Goal: Communication & Community: Answer question/provide support

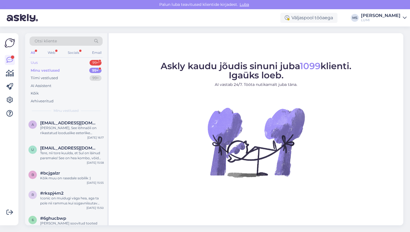
click at [59, 62] on div "Uus 99+" at bounding box center [66, 63] width 73 height 8
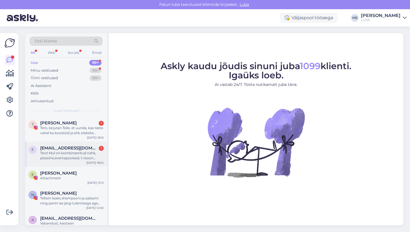
click at [85, 152] on div "Tere! Mul on kombineeritud nahk, põsed kuivemapoolsed, t-tsoon natuke rasusem. …" at bounding box center [72, 156] width 64 height 10
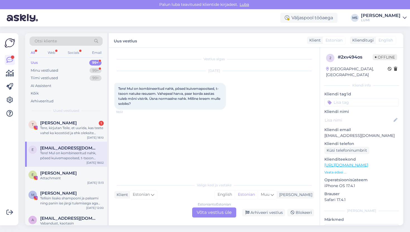
click at [202, 210] on div "Estonian to Estonian Võta vestlus üle" at bounding box center [214, 212] width 44 height 10
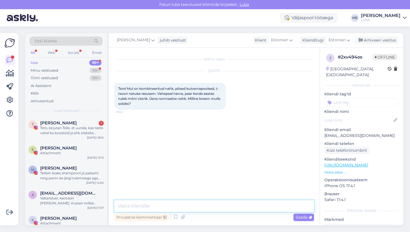
click at [205, 203] on textarea at bounding box center [214, 206] width 200 height 12
type textarea "S"
type textarea "m"
type textarea "Ma soovitaks Sulle tervet rutiini, nimega Starter kit"
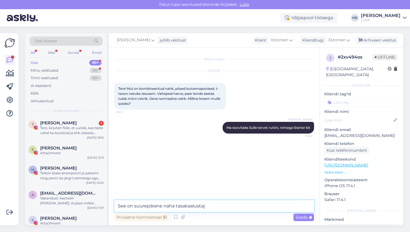
type textarea "See on suurepärane naha tasakaalustaja"
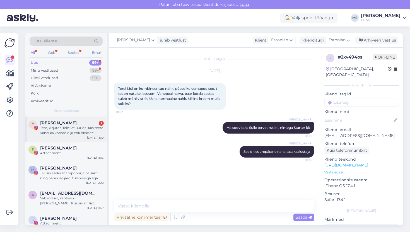
click at [76, 133] on div "Tere, kirjutan Teile, et uurida, kas teete vahel ka koostöid ja ehk oleksite av…" at bounding box center [72, 130] width 64 height 10
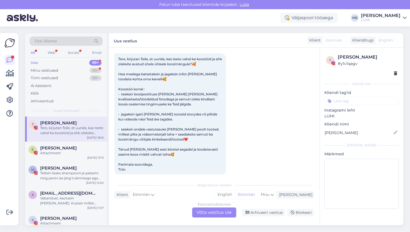
scroll to position [37, 0]
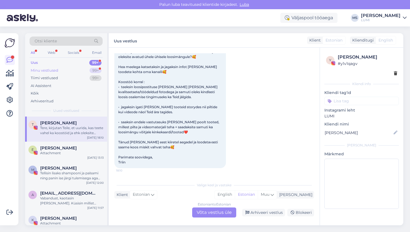
click at [50, 68] on div "Minu vestlused" at bounding box center [45, 71] width 28 height 6
